Goal: Task Accomplishment & Management: Manage account settings

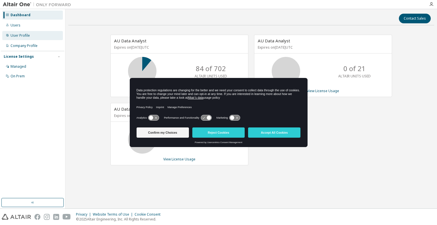
click at [20, 34] on div "User Profile" at bounding box center [20, 35] width 19 height 5
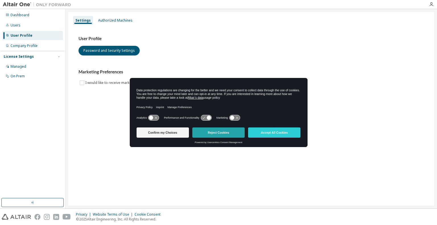
click at [226, 133] on button "Reject Cookies" at bounding box center [218, 132] width 52 height 10
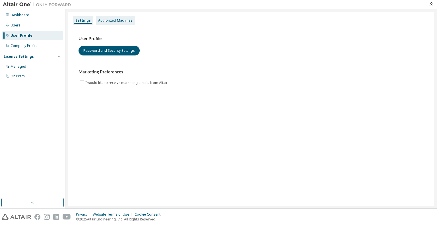
click at [118, 21] on div "Authorized Machines" at bounding box center [115, 20] width 34 height 5
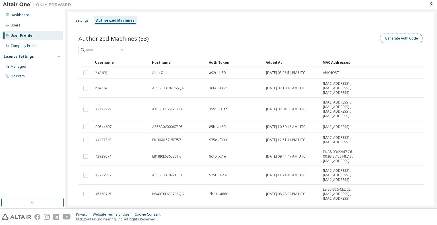
click at [403, 38] on button "Generate Auth Code" at bounding box center [401, 39] width 43 height 10
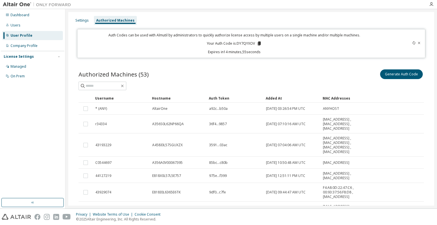
click at [257, 43] on icon at bounding box center [258, 44] width 3 height 4
